Goal: Check status: Check status

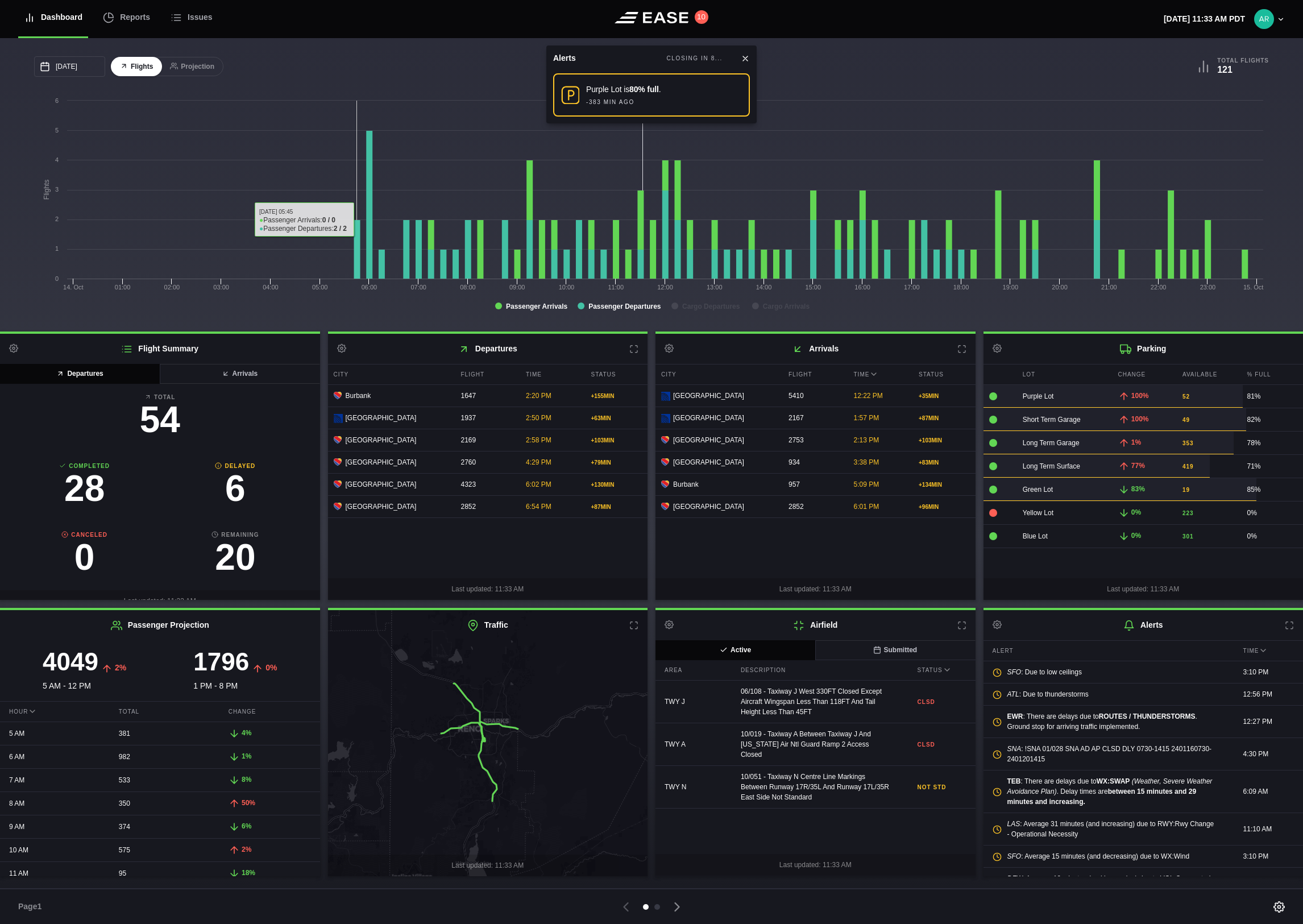
click at [357, 278] on rect at bounding box center [357, 250] width 6 height 59
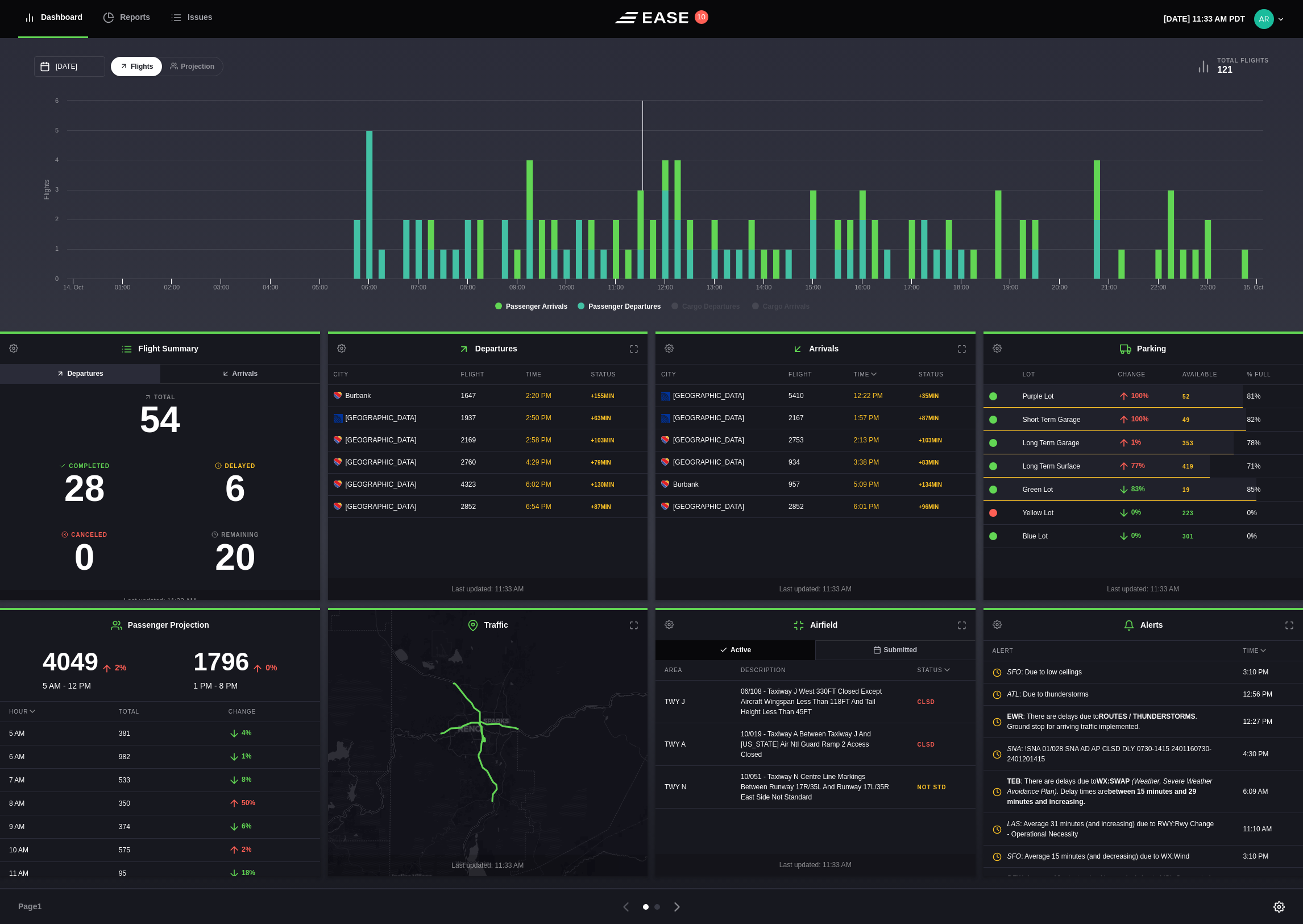
click at [90, 378] on button "Departures" at bounding box center [80, 373] width 160 height 20
click at [15, 353] on icon at bounding box center [14, 349] width 9 height 9
click at [55, 444] on link "Total 54" at bounding box center [159, 418] width 302 height 50
select select "passenger"
